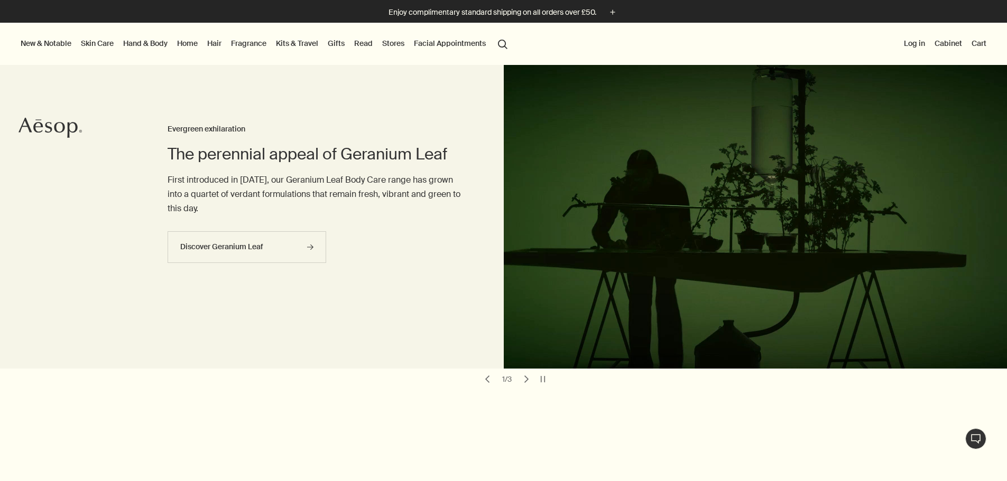
click at [320, 41] on link "Kits & Travel" at bounding box center [297, 43] width 46 height 14
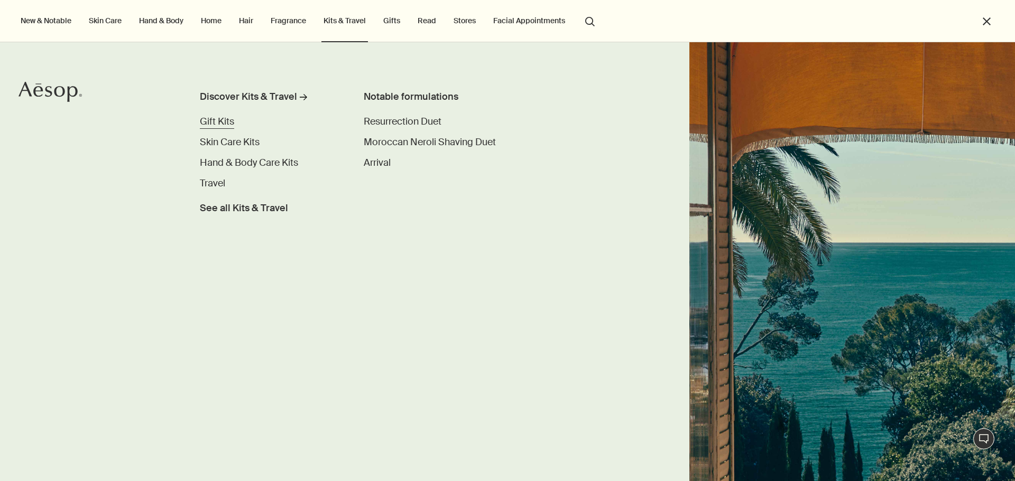
click at [224, 123] on span "Gift Kits" at bounding box center [217, 121] width 34 height 13
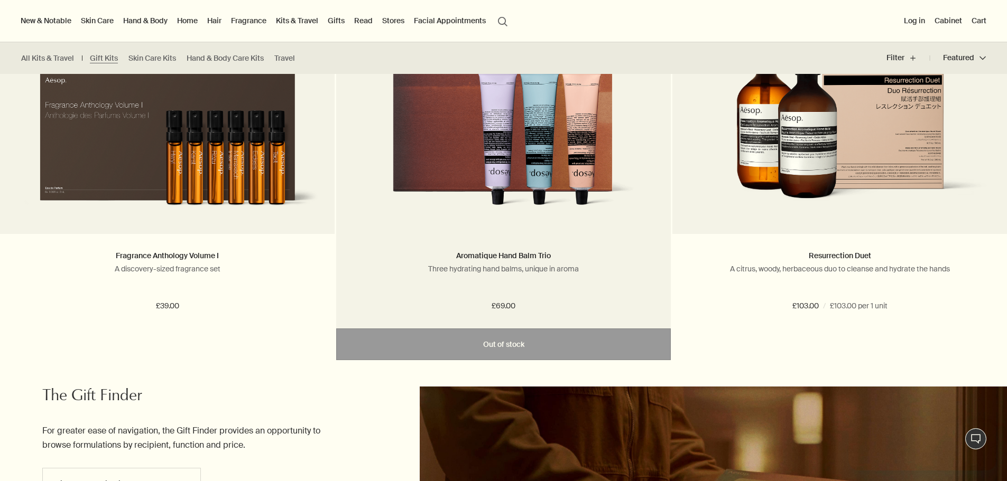
scroll to position [1057, 0]
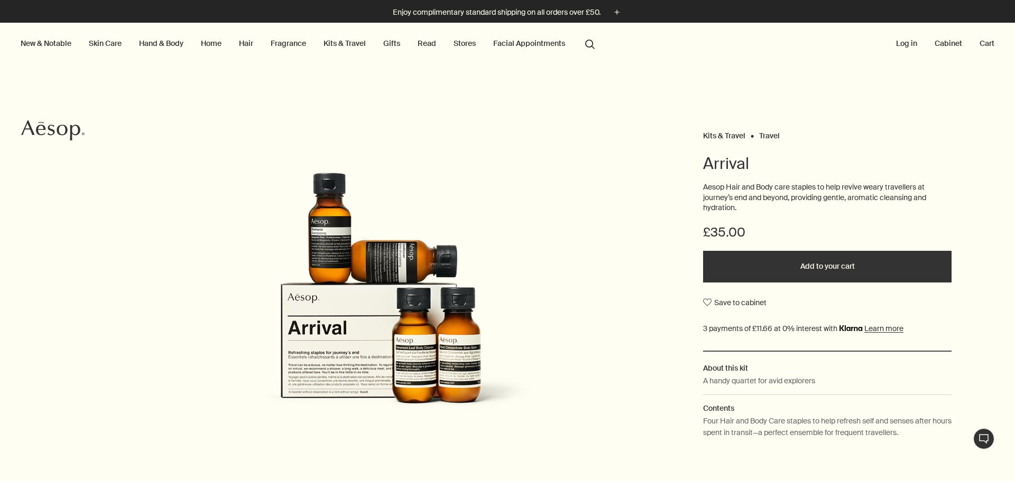
click at [513, 44] on link "Facial Appointments" at bounding box center [529, 43] width 76 height 14
